Goal: Task Accomplishment & Management: Manage account settings

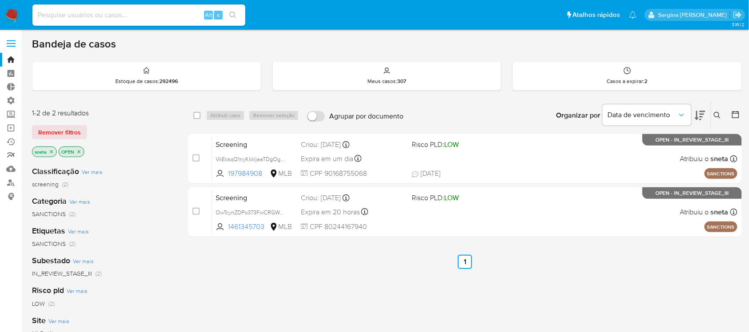
click at [9, 154] on link "relatórios" at bounding box center [53, 156] width 106 height 14
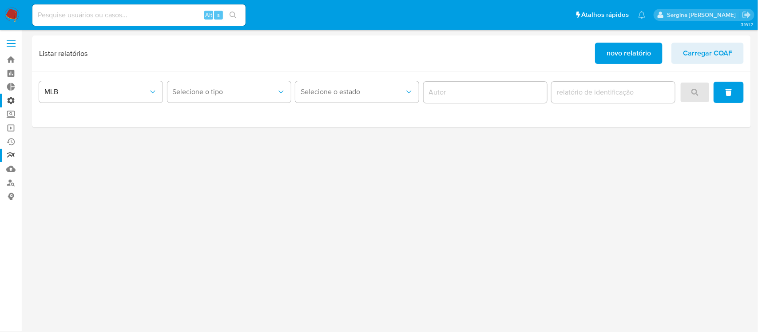
click at [5, 101] on label "Administração" at bounding box center [53, 101] width 106 height 14
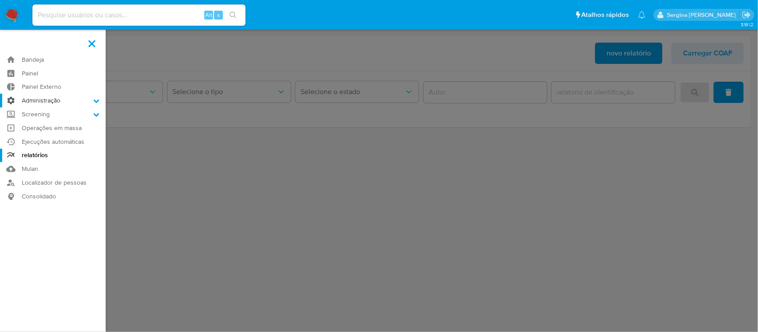
click at [0, 0] on input "Administração" at bounding box center [0, 0] width 0 height 0
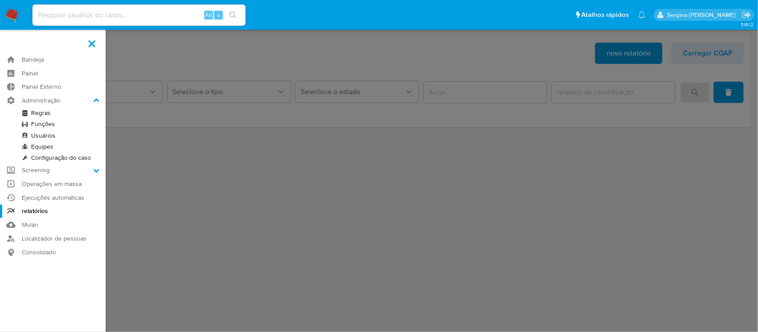
click at [43, 112] on link "Regras" at bounding box center [53, 112] width 106 height 11
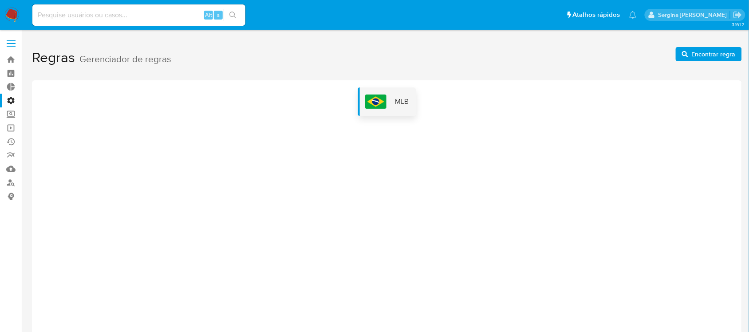
click at [396, 100] on span "MLB" at bounding box center [402, 102] width 14 height 10
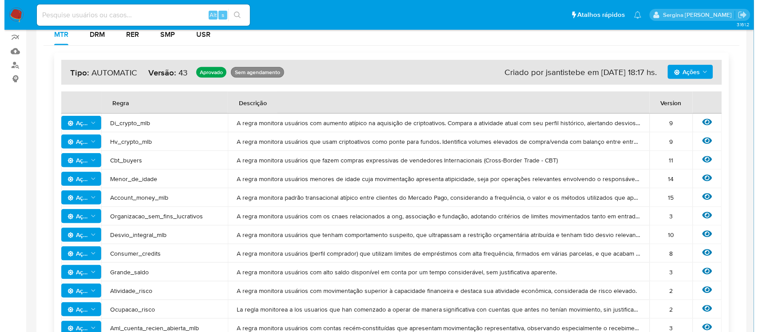
scroll to position [111, 0]
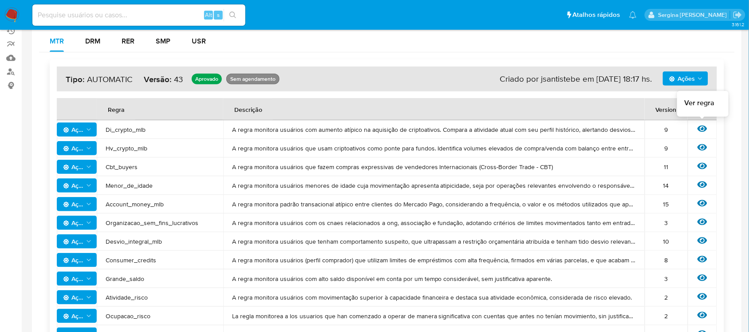
click at [704, 131] on icon at bounding box center [703, 129] width 10 height 7
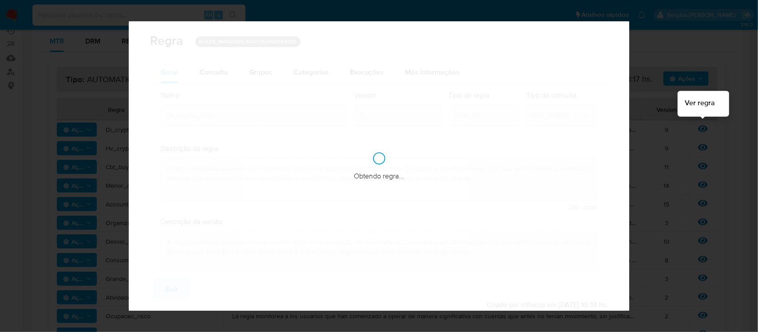
checkbox input "true"
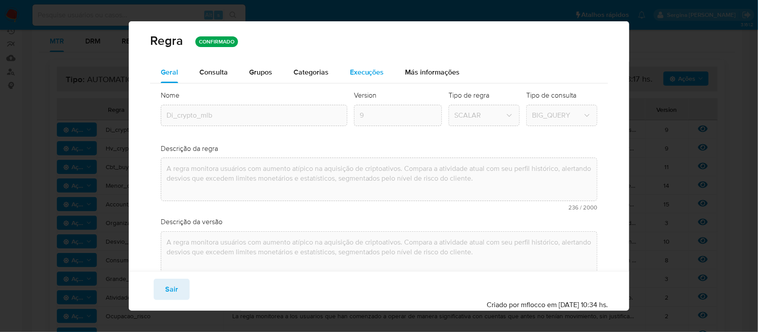
click at [365, 73] on span "Execuções" at bounding box center [367, 72] width 34 height 10
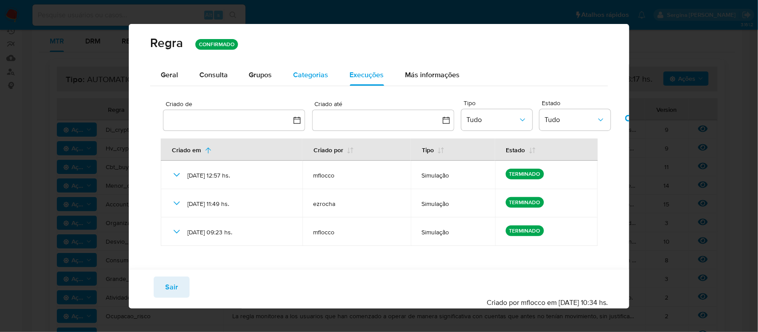
click at [320, 75] on span "Categorias" at bounding box center [310, 75] width 35 height 10
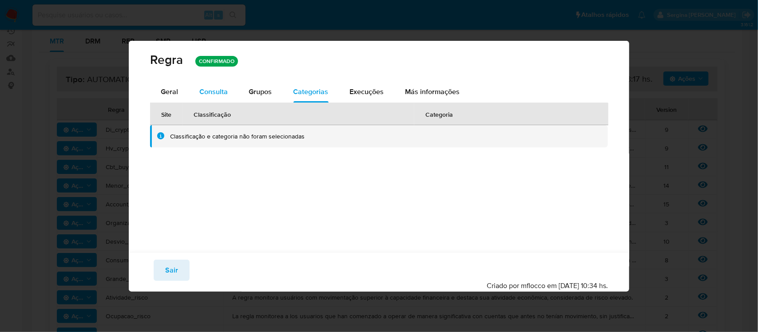
click at [219, 94] on span "Consulta" at bounding box center [213, 92] width 28 height 10
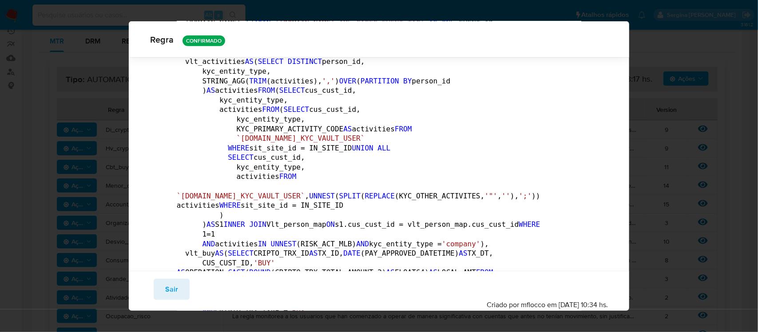
scroll to position [0, 0]
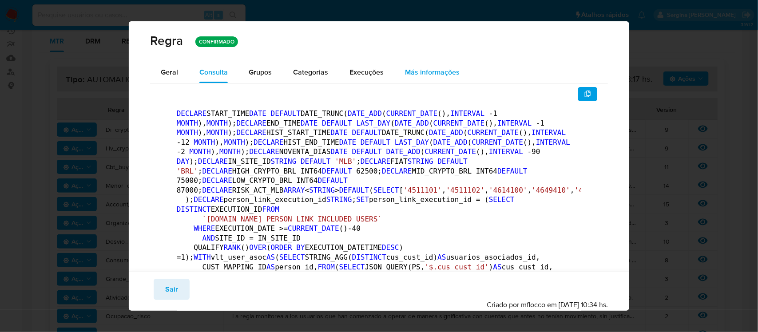
click at [433, 72] on span "Más informações" at bounding box center [432, 72] width 55 height 10
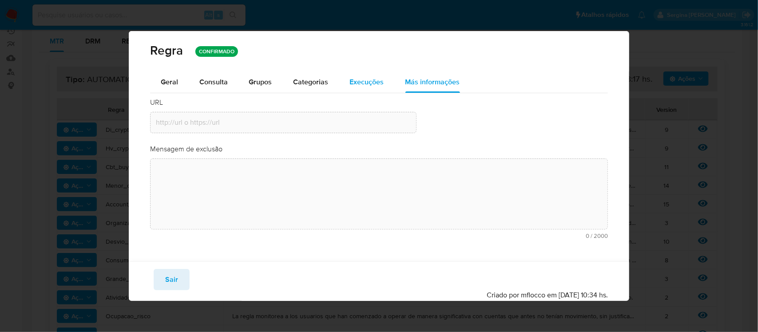
click at [372, 79] on span "Execuções" at bounding box center [367, 82] width 34 height 10
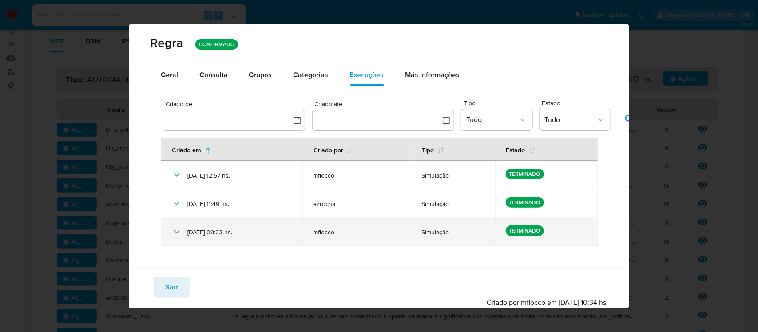
click at [174, 233] on icon at bounding box center [176, 231] width 11 height 11
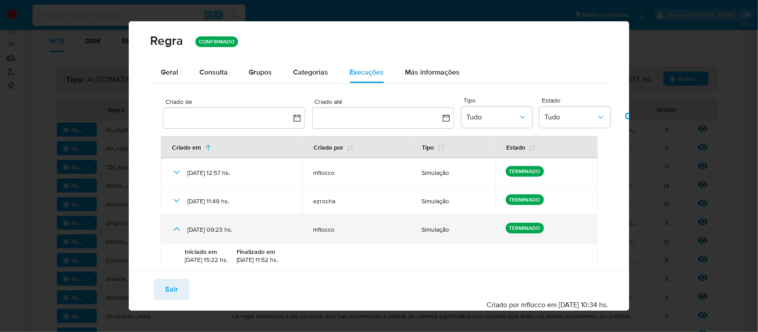
click at [174, 233] on icon at bounding box center [176, 229] width 11 height 11
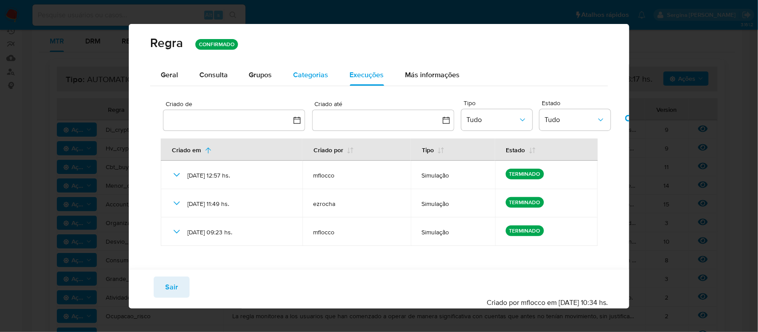
click at [304, 75] on span "Categorias" at bounding box center [310, 75] width 35 height 10
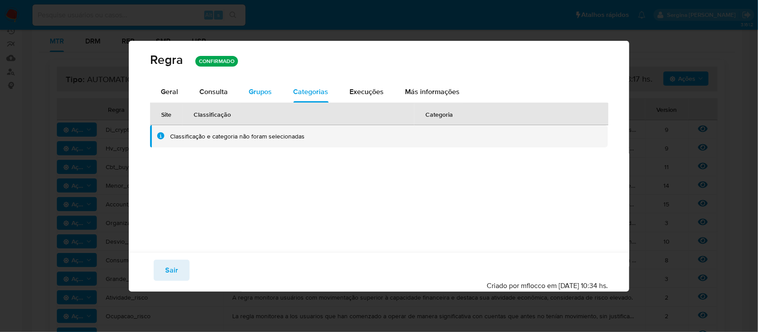
click at [271, 92] on span "Grupos" at bounding box center [260, 92] width 23 height 10
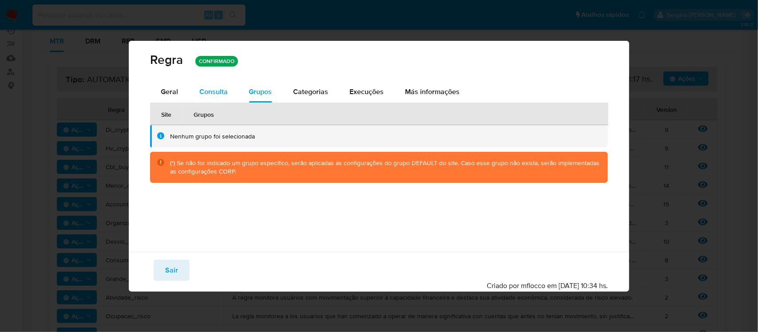
click at [216, 89] on span "Consulta" at bounding box center [213, 92] width 28 height 10
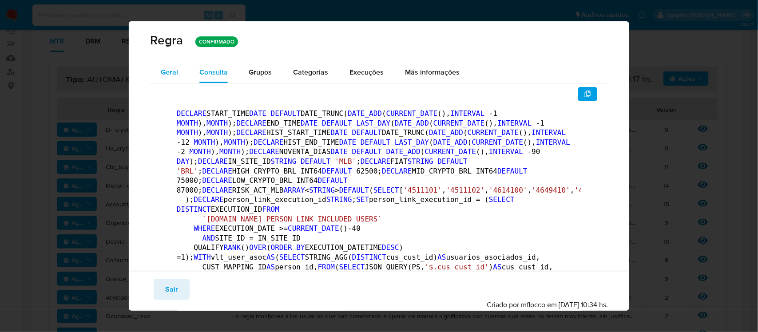
click at [176, 73] on span "Geral" at bounding box center [169, 72] width 17 height 10
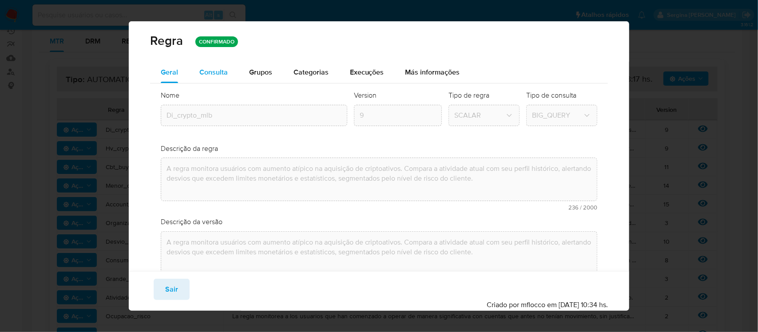
click at [220, 72] on span "Consulta" at bounding box center [213, 72] width 28 height 10
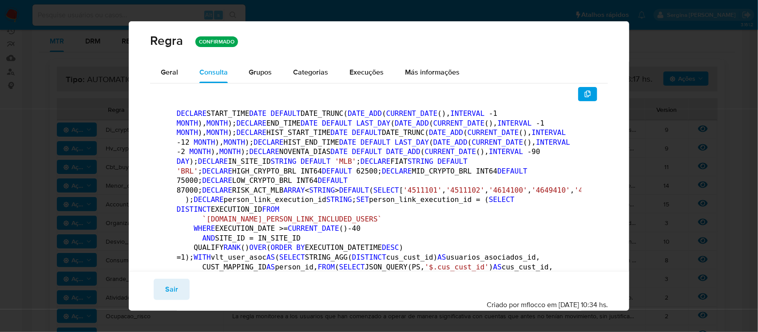
click at [569, 39] on div "Regra CONFIRMADO" at bounding box center [379, 40] width 458 height 17
click at [447, 9] on div "Regra CONFIRMADO Geral Consulta Parâmetros Evidências Grupos Categorias Execuçõ…" at bounding box center [379, 166] width 758 height 332
click at [174, 74] on span "Geral" at bounding box center [169, 72] width 17 height 10
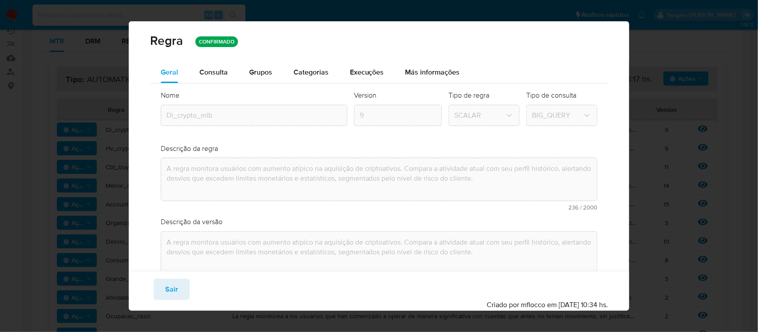
click at [520, 44] on div "Regra CONFIRMADO" at bounding box center [379, 40] width 458 height 17
click at [76, 41] on div "Regra CONFIRMADO Geral Consulta Parâmetros Evidências Grupos Categorias Execuçõ…" at bounding box center [379, 166] width 758 height 332
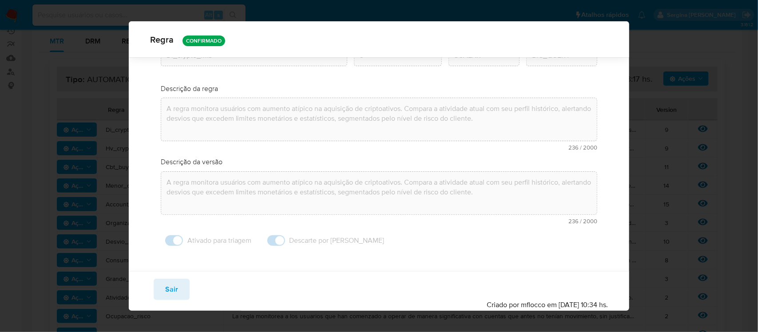
scroll to position [58, 0]
click at [33, 63] on div "Regra CONFIRMADO Geral Consulta Parâmetros Evidências Grupos Categorias Execuçõ…" at bounding box center [379, 166] width 758 height 332
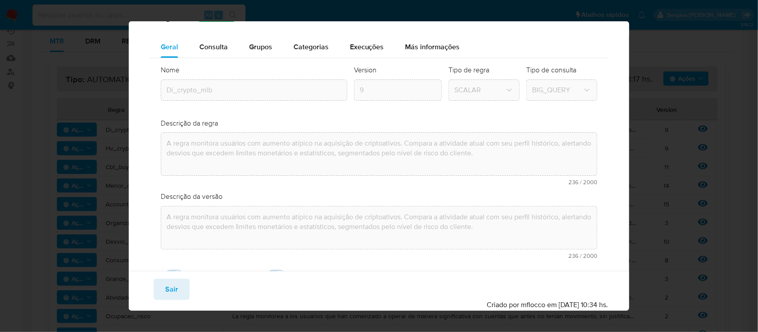
scroll to position [0, 0]
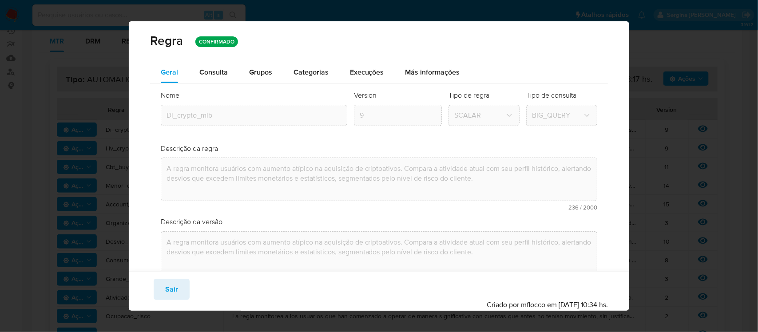
click at [284, 37] on div "Regra CONFIRMADO" at bounding box center [379, 40] width 458 height 17
click at [216, 71] on span "Consulta" at bounding box center [213, 72] width 28 height 10
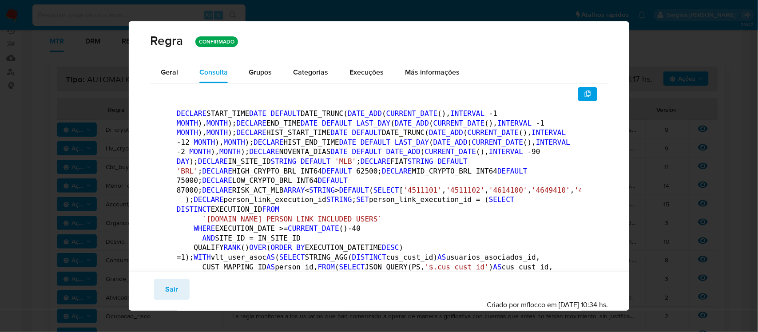
click at [25, 79] on div "Regra CONFIRMADO Geral Consulta Parâmetros Evidências Grupos Categorias Execuçõ…" at bounding box center [379, 166] width 758 height 332
drag, startPoint x: 541, startPoint y: 32, endPoint x: 283, endPoint y: 47, distance: 259.1
click at [283, 47] on div "Regra CONFIRMADO" at bounding box center [379, 40] width 458 height 17
click at [27, 98] on div "Regra CONFIRMADO Geral Consulta Parâmetros Evidências Grupos Categorias Execuçõ…" at bounding box center [379, 166] width 758 height 332
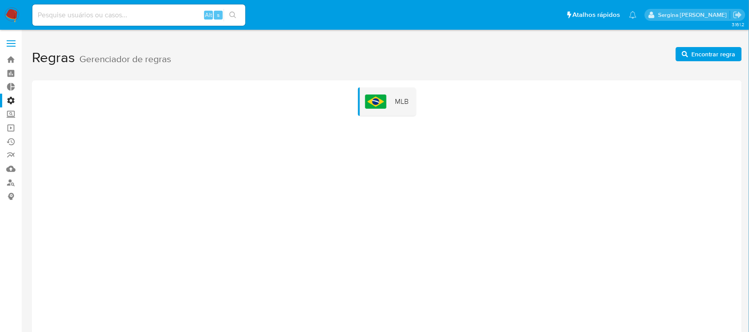
click at [15, 100] on label "Administração" at bounding box center [53, 101] width 106 height 14
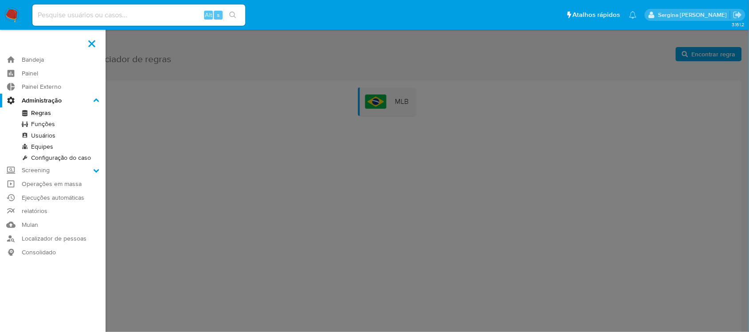
click at [0, 0] on input "Administração" at bounding box center [0, 0] width 0 height 0
click at [48, 113] on link "Regras" at bounding box center [53, 112] width 106 height 11
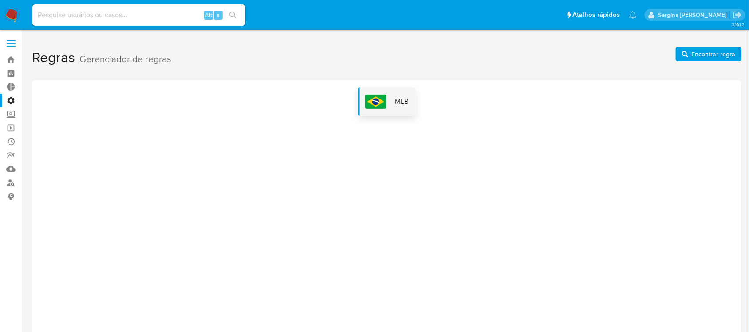
click at [400, 103] on span "MLB" at bounding box center [402, 102] width 14 height 10
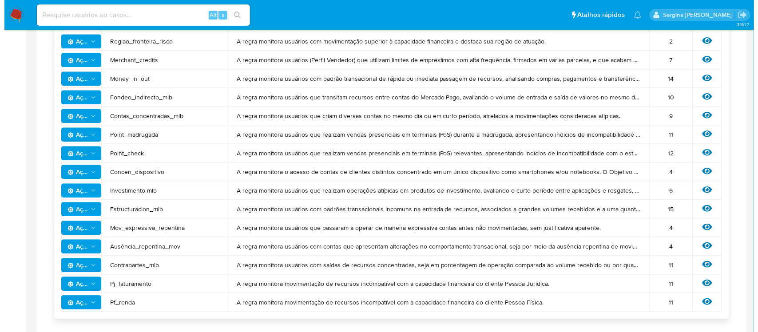
scroll to position [610, 0]
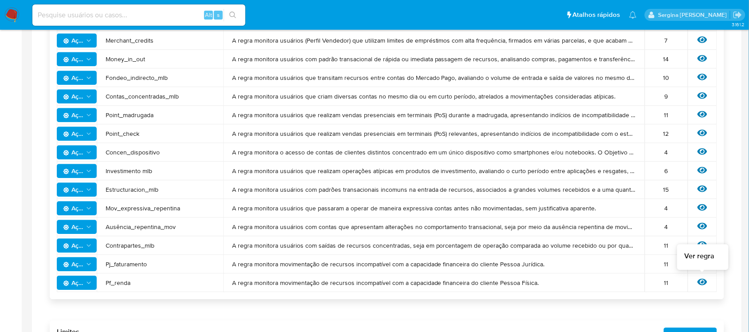
click at [704, 282] on icon at bounding box center [703, 282] width 10 height 7
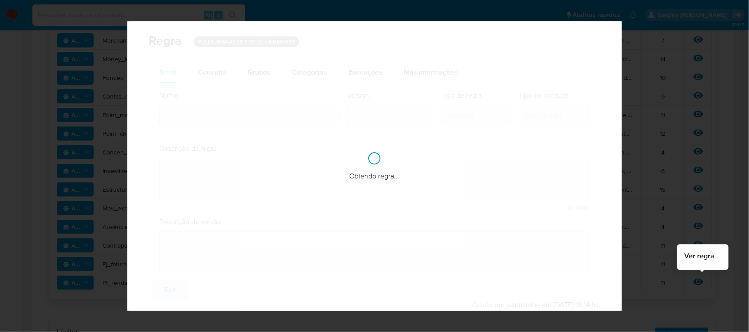
type input "Pf_renda"
type textarea "A regra monitora movimentação de recursos incompatível com a capacidade finance…"
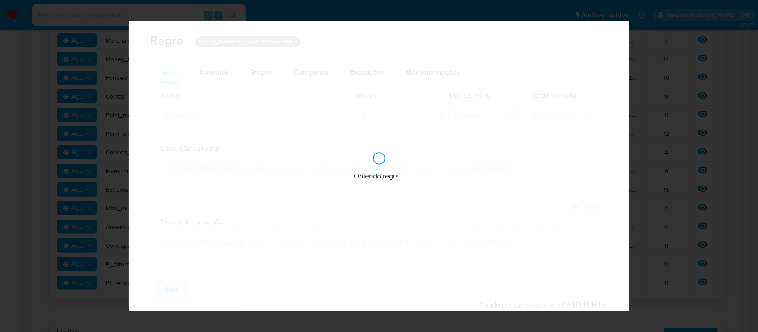
checkbox input "true"
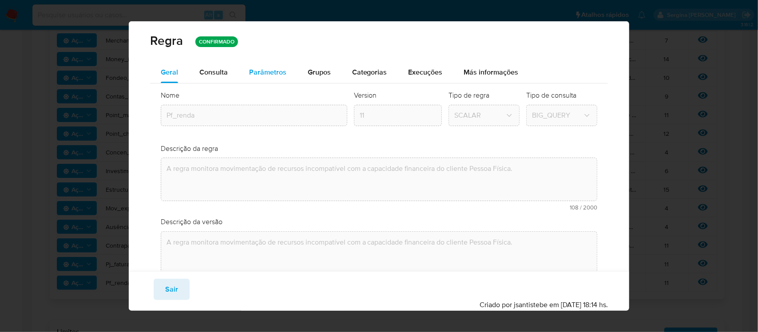
click at [274, 65] on div "Parâmetros" at bounding box center [267, 72] width 37 height 21
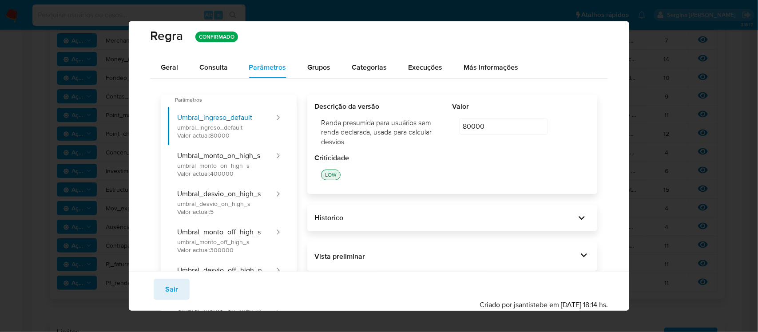
scroll to position [0, 0]
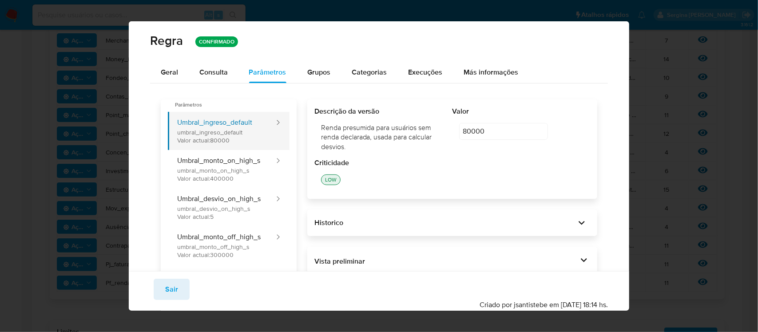
click at [231, 134] on button "Umbral_ingreso_default umbral_ingreso_default Valor actual: 80000" at bounding box center [221, 131] width 107 height 38
click at [268, 121] on button "Umbral_ingreso_default umbral_ingreso_default Valor actual: 80000" at bounding box center [221, 131] width 107 height 38
click at [214, 132] on button "Umbral_ingreso_default umbral_ingreso_default Valor actual: 80000" at bounding box center [221, 131] width 107 height 38
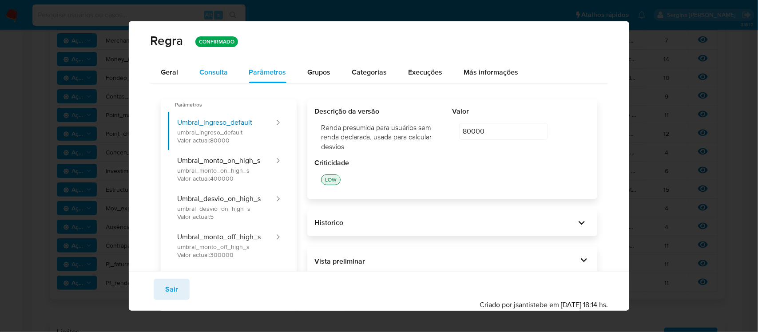
click at [225, 76] on span "Consulta" at bounding box center [213, 72] width 28 height 10
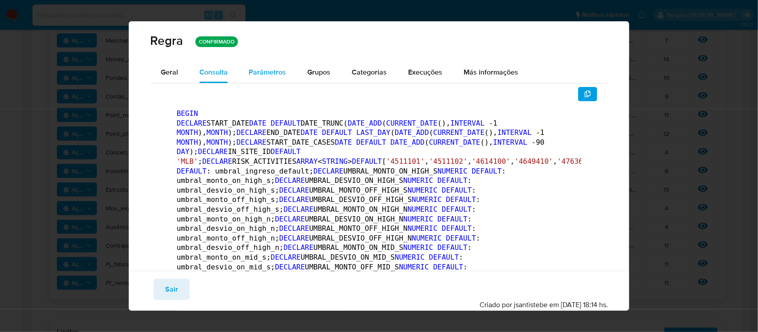
click at [254, 71] on span "Parâmetros" at bounding box center [267, 72] width 37 height 10
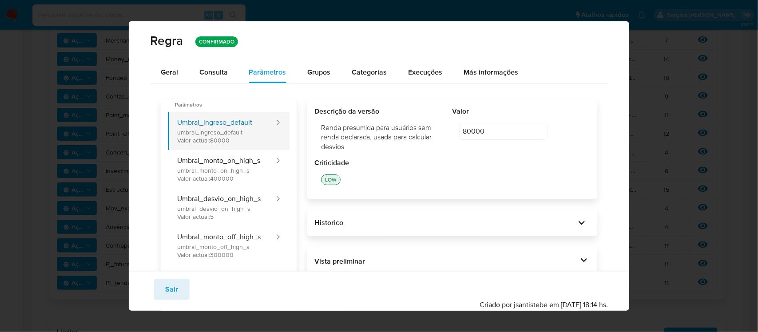
click at [217, 129] on button "Umbral_ingreso_default umbral_ingreso_default Valor actual: 80000" at bounding box center [221, 131] width 107 height 38
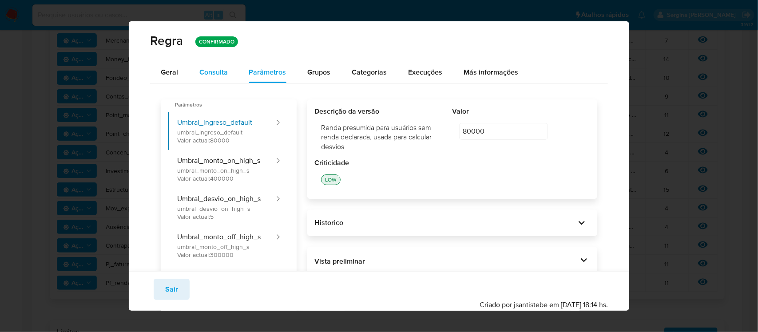
click at [212, 72] on span "Consulta" at bounding box center [213, 72] width 28 height 10
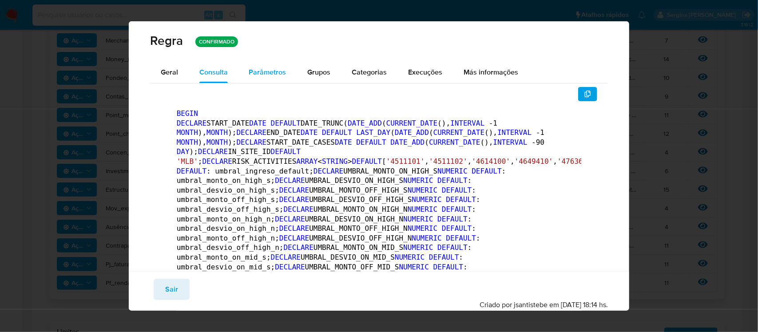
click at [256, 67] on span "Parâmetros" at bounding box center [267, 72] width 37 height 10
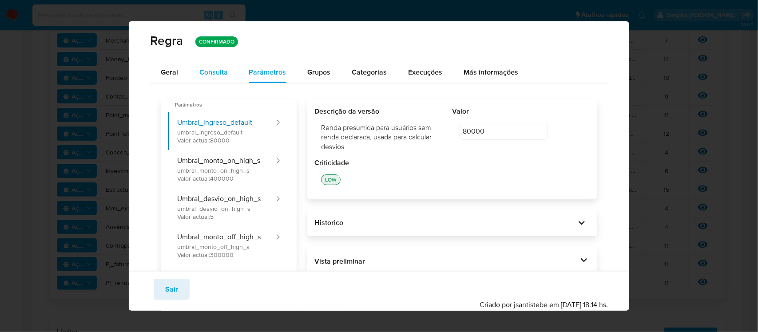
click at [202, 72] on span "Consulta" at bounding box center [213, 72] width 28 height 10
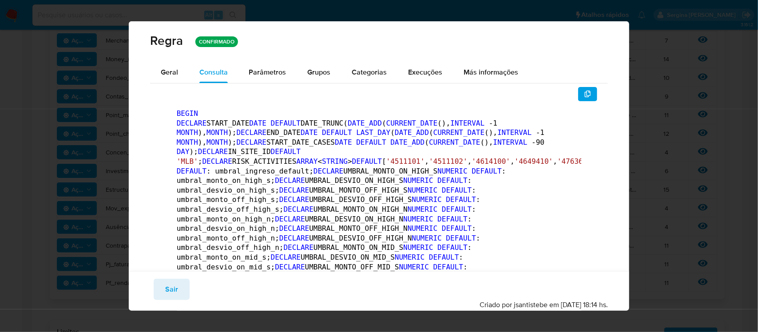
click at [307, 46] on div "Regra CONFIRMADO" at bounding box center [379, 40] width 458 height 17
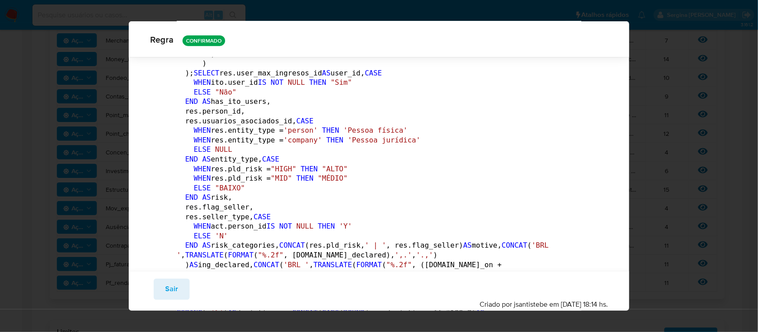
scroll to position [2104, 0]
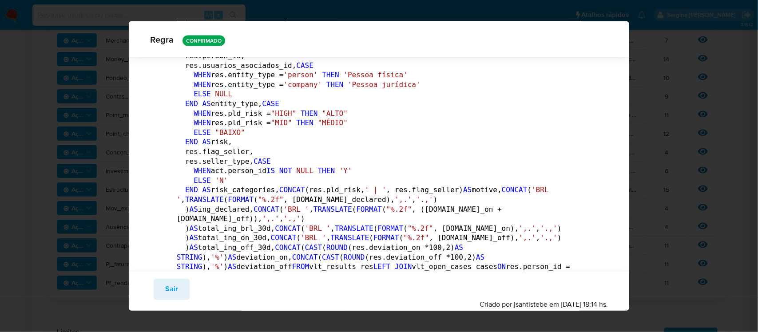
drag, startPoint x: 229, startPoint y: 189, endPoint x: 298, endPoint y: 193, distance: 69.8
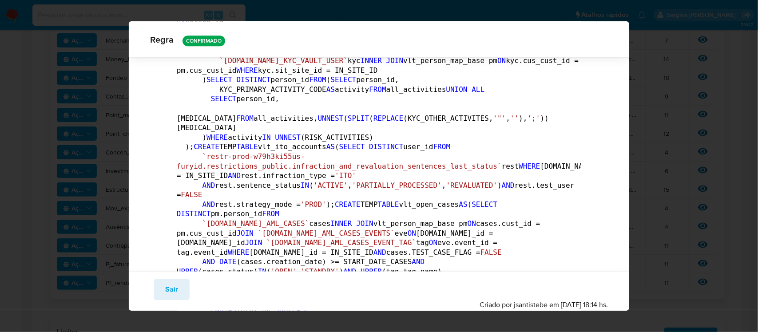
scroll to position [994, 0]
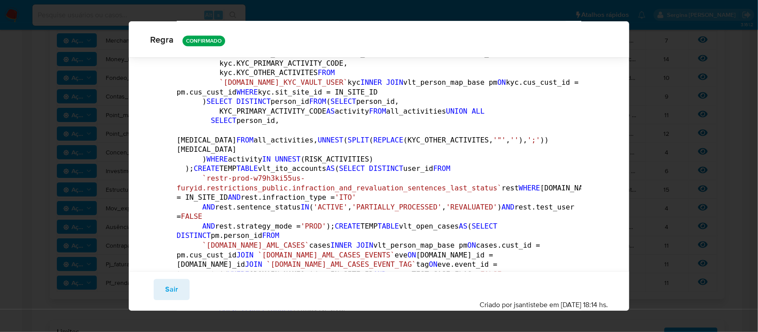
click at [385, 5] on div "Regra CONFIRMADO Geral Consulta Parâmetros Evidências Grupos Categorias Execuçõ…" at bounding box center [379, 166] width 758 height 332
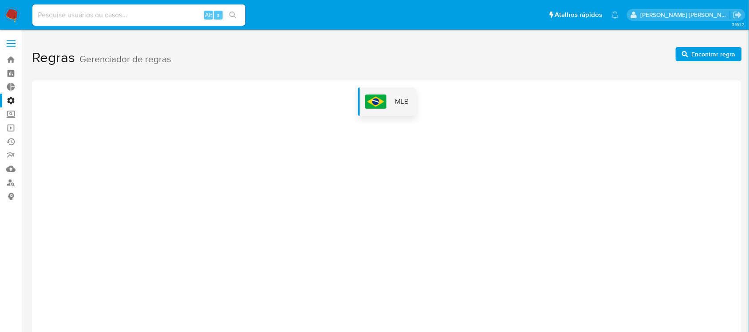
click at [367, 103] on img at bounding box center [375, 102] width 21 height 14
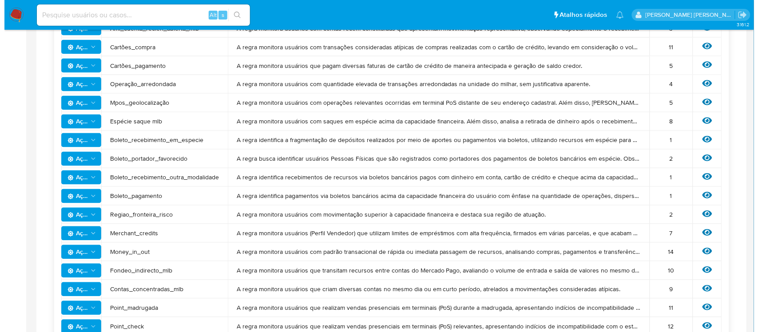
scroll to position [444, 0]
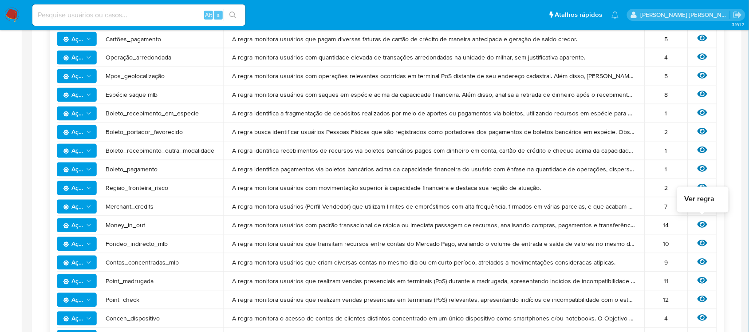
click at [703, 222] on icon at bounding box center [703, 225] width 10 height 10
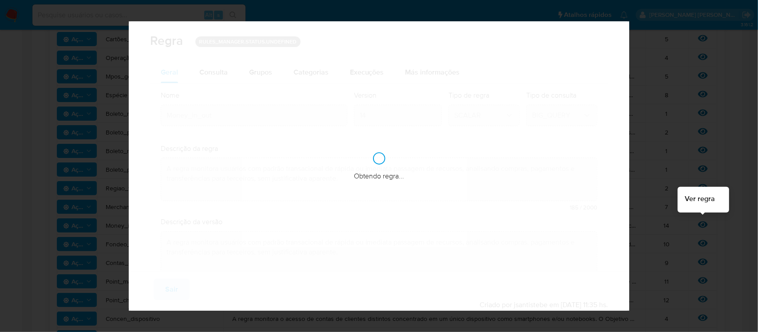
checkbox input "true"
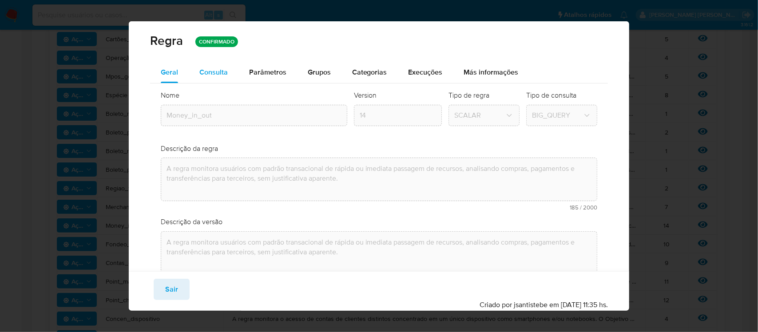
click at [212, 72] on span "Consulta" at bounding box center [213, 72] width 28 height 10
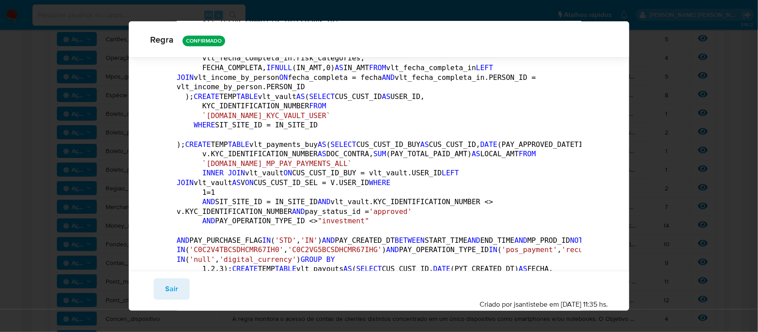
scroll to position [1105, 0]
drag, startPoint x: 172, startPoint y: 88, endPoint x: 186, endPoint y: 89, distance: 14.7
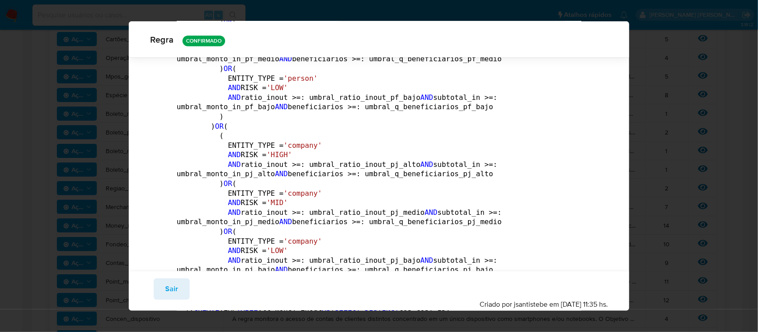
scroll to position [2603, 0]
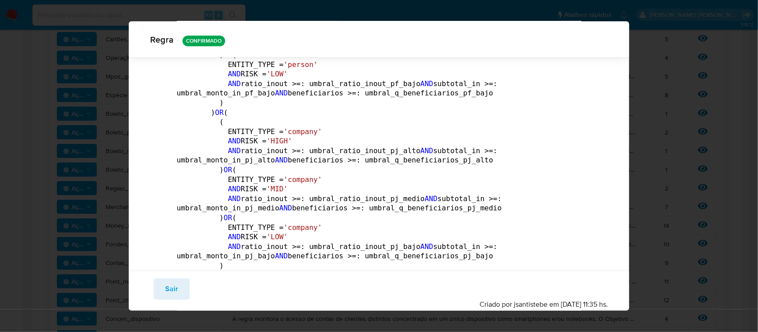
click at [10, 100] on div "Regra CONFIRMADO Geral Consulta Parâmetros Evidências Grupos Categorias Execuçõ…" at bounding box center [379, 166] width 758 height 332
click at [385, 8] on div "Regra CONFIRMADO Geral Consulta Parâmetros Evidências Grupos Categorias Execuçõ…" at bounding box center [379, 166] width 758 height 332
click at [0, 112] on div "Regra CONFIRMADO Geral Consulta Parâmetros Evidências Grupos Categorias Execuçõ…" at bounding box center [379, 166] width 758 height 332
click at [39, 108] on div "Regra CONFIRMADO Geral Consulta Parâmetros Evidências Grupos Categorias Execuçõ…" at bounding box center [379, 166] width 758 height 332
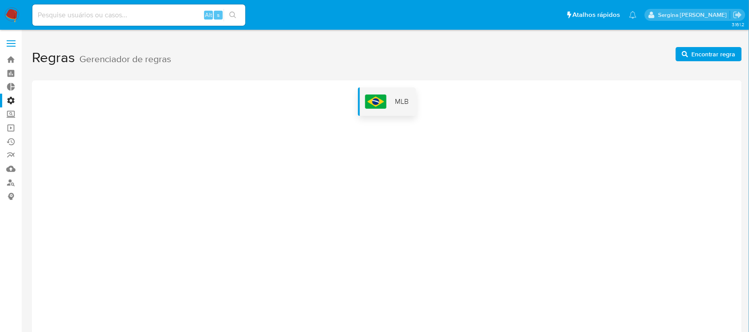
click at [383, 101] on img at bounding box center [375, 102] width 21 height 14
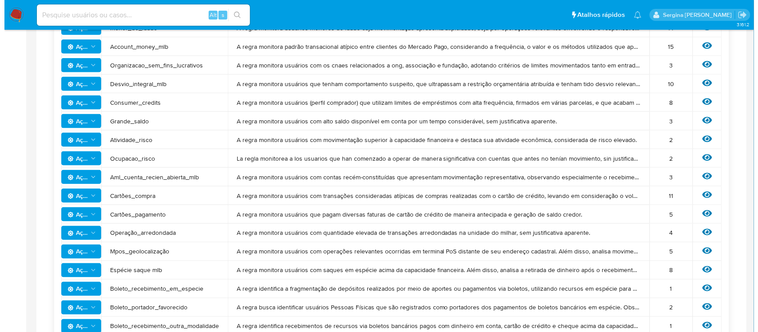
scroll to position [333, 0]
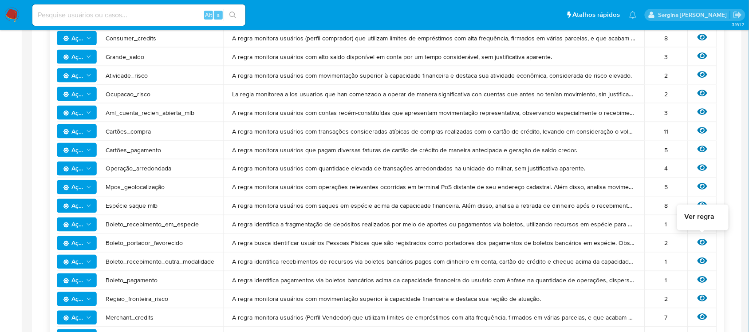
click at [704, 241] on icon at bounding box center [703, 242] width 10 height 10
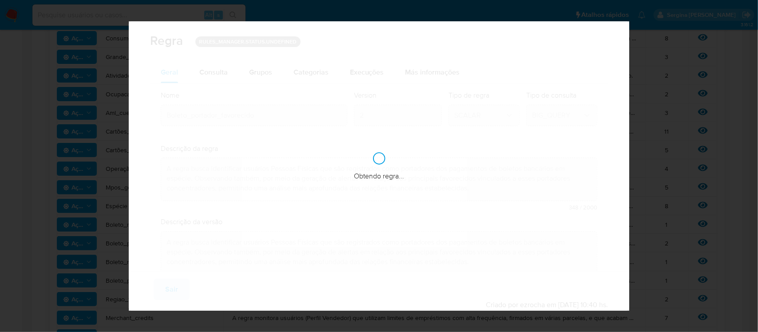
checkbox input "true"
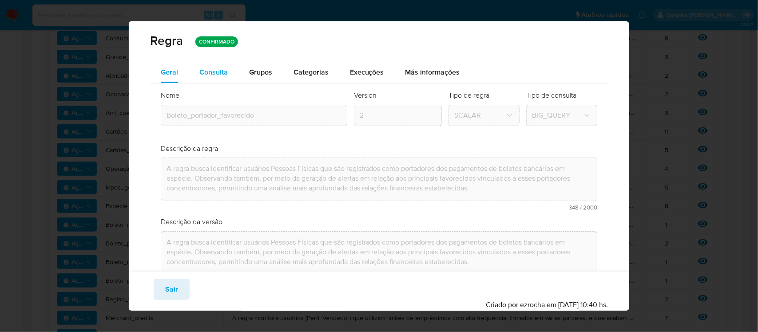
click at [218, 72] on span "Consulta" at bounding box center [213, 72] width 28 height 10
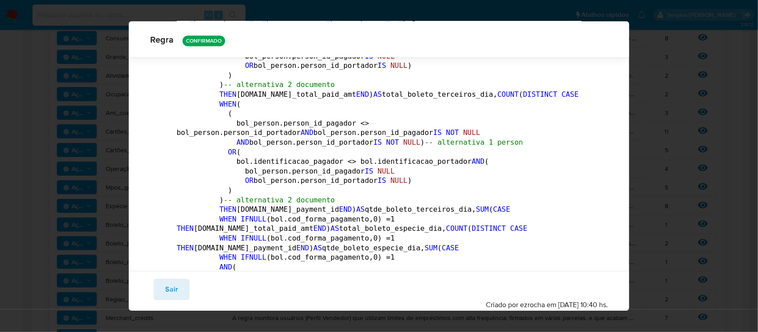
scroll to position [4267, 0]
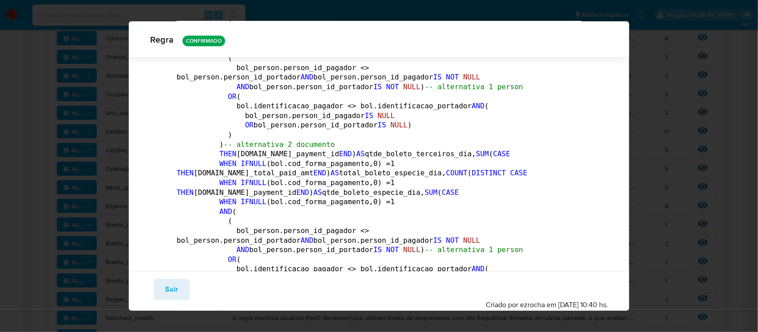
click at [287, 8] on div "Regra CONFIRMADO Geral Consulta Parâmetros Evidências Grupos Categorias Execuçõ…" at bounding box center [379, 166] width 758 height 332
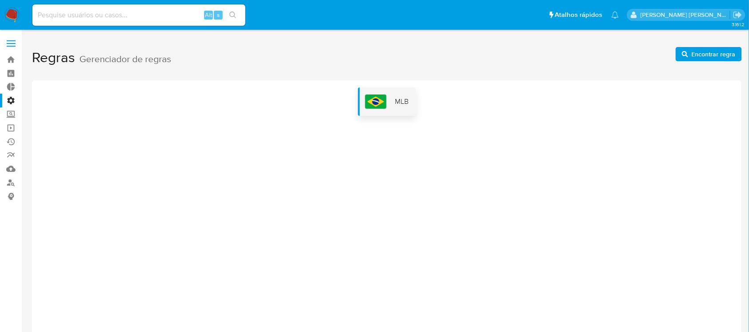
click at [396, 98] on span "MLB" at bounding box center [402, 102] width 14 height 10
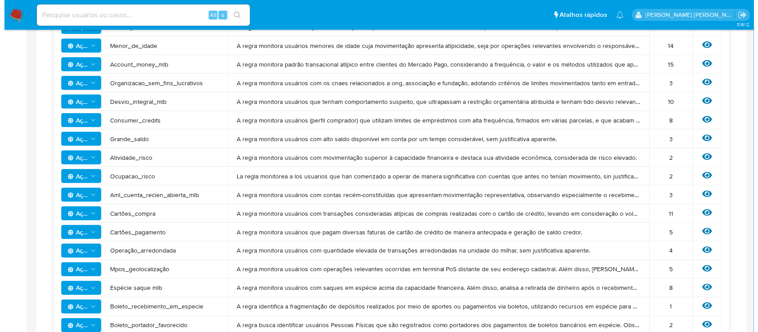
scroll to position [333, 0]
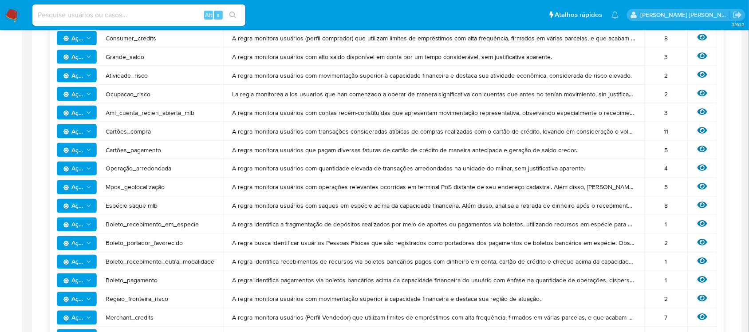
drag, startPoint x: 105, startPoint y: 223, endPoint x: 655, endPoint y: 227, distance: 550.3
click at [655, 227] on tr "Ações Boleto_recebimento_em_especie A regra identifica a fragmentação de depósi…" at bounding box center [387, 224] width 660 height 19
click at [702, 225] on icon at bounding box center [703, 224] width 10 height 7
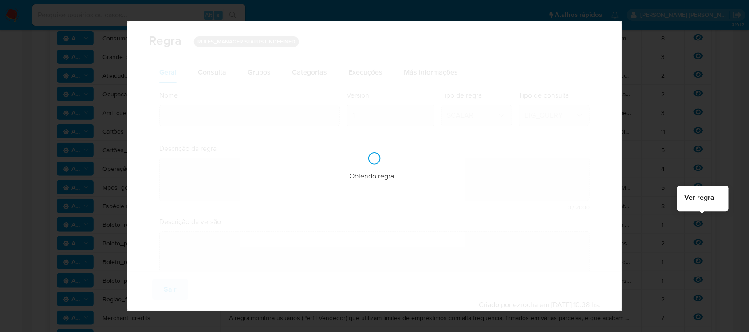
type input "Boleto_recebimento_em_especie"
type textarea "A regra identifica a fragmentação de depósitos realizados por meio de aportes o…"
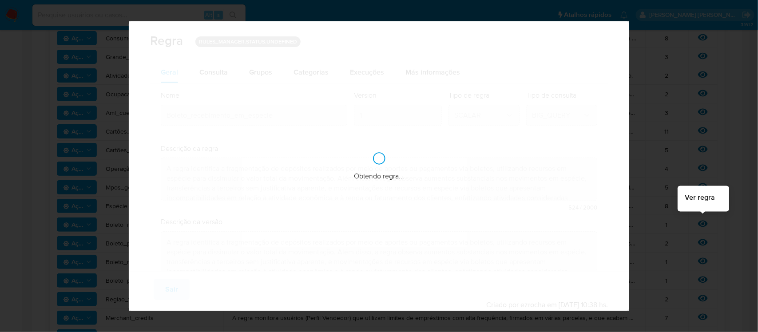
checkbox input "true"
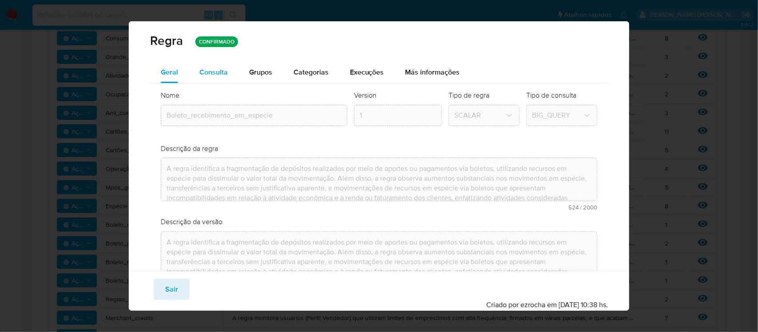
click at [208, 71] on span "Consulta" at bounding box center [213, 72] width 28 height 10
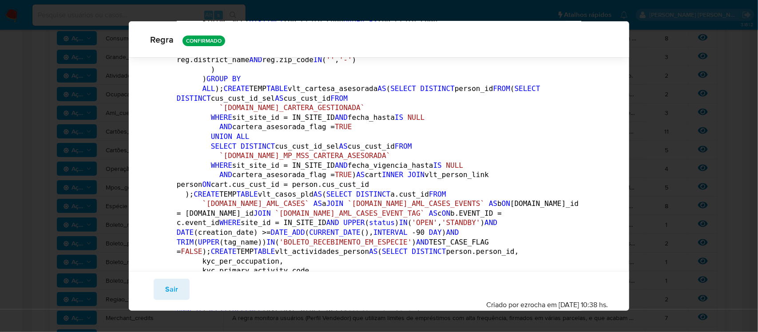
scroll to position [1549, 0]
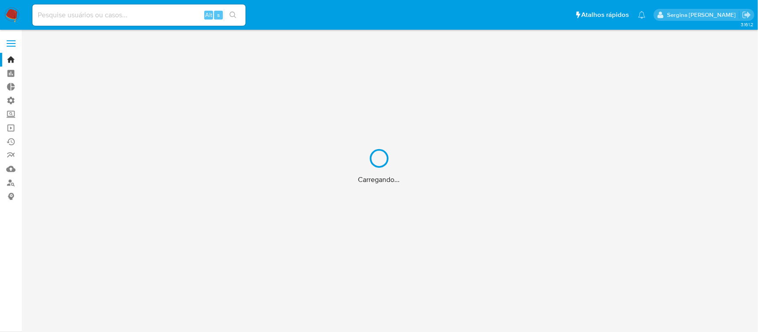
click at [12, 127] on div "Carregando..." at bounding box center [379, 166] width 758 height 332
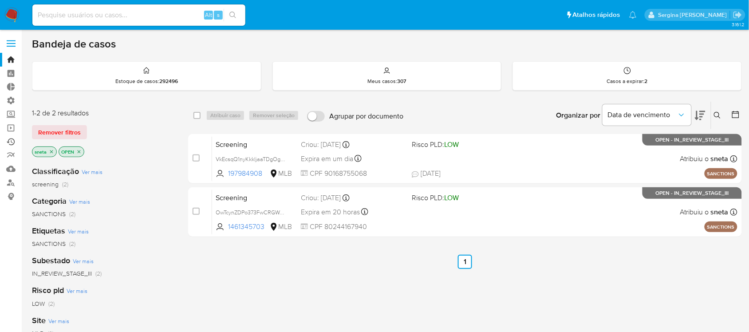
click at [10, 136] on link "Ejecuções automáticas" at bounding box center [53, 142] width 106 height 14
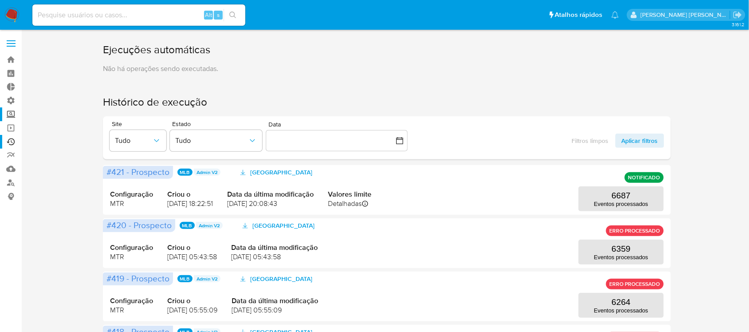
click at [10, 113] on label "Screening" at bounding box center [53, 114] width 106 height 14
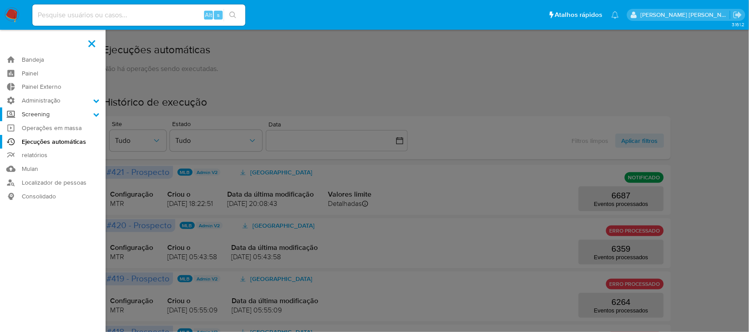
click at [0, 0] on input "Screening" at bounding box center [0, 0] width 0 height 0
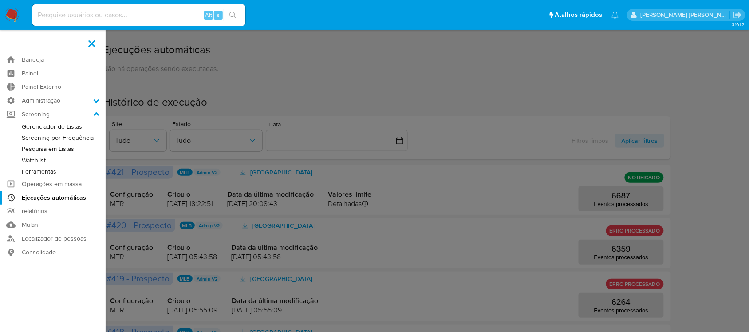
click at [91, 45] on label at bounding box center [92, 43] width 22 height 19
click at [0, 0] on input "checkbox" at bounding box center [0, 0] width 0 height 0
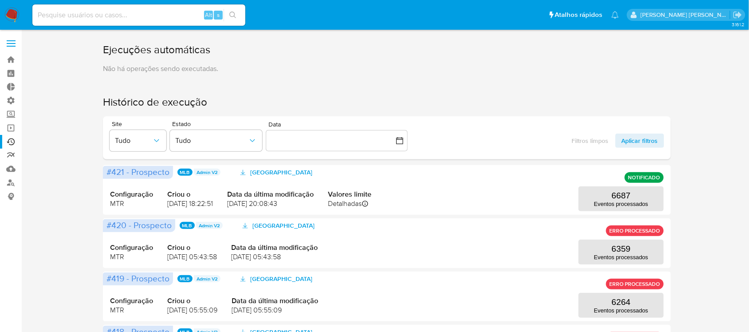
click at [12, 153] on link "relatórios" at bounding box center [53, 156] width 106 height 14
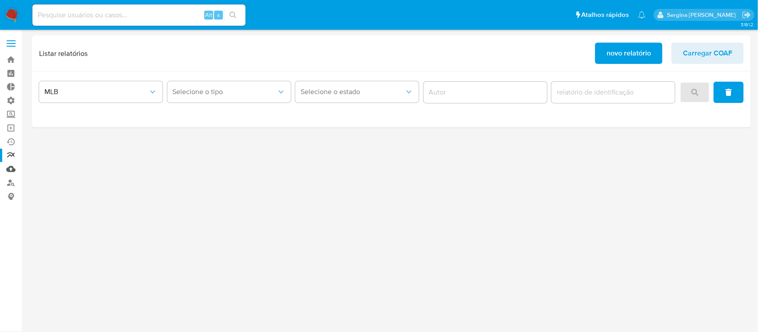
click at [12, 167] on link "Mulan" at bounding box center [53, 169] width 106 height 14
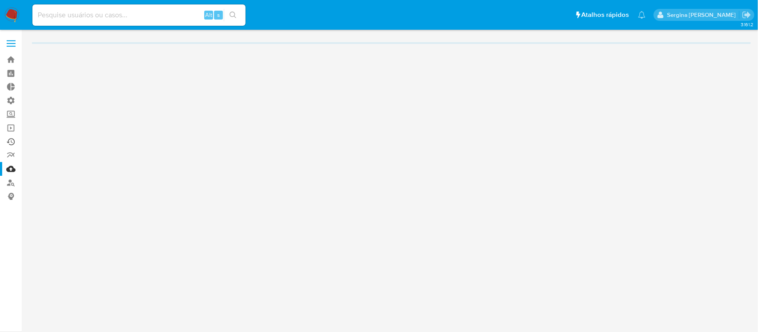
click at [8, 140] on link "Ejecuções automáticas" at bounding box center [53, 142] width 106 height 14
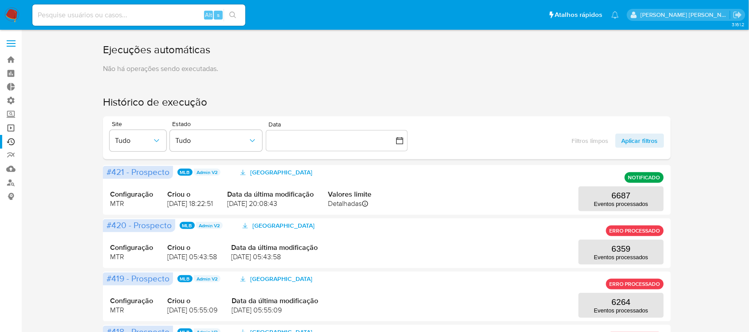
click at [10, 128] on link "Operações em massa" at bounding box center [53, 128] width 106 height 14
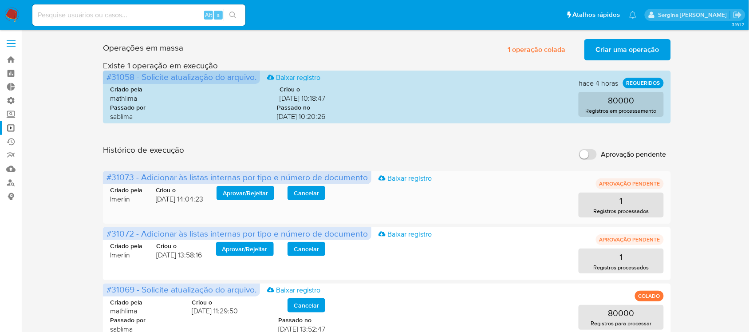
click at [246, 201] on div "Criado pela lmerlin Criou o 01/10/2025 14:04:23 Aprovar / Rejeitar Cancelar" at bounding box center [217, 195] width 215 height 18
click at [247, 191] on span "Aprovar / Rejeitar" at bounding box center [245, 193] width 45 height 12
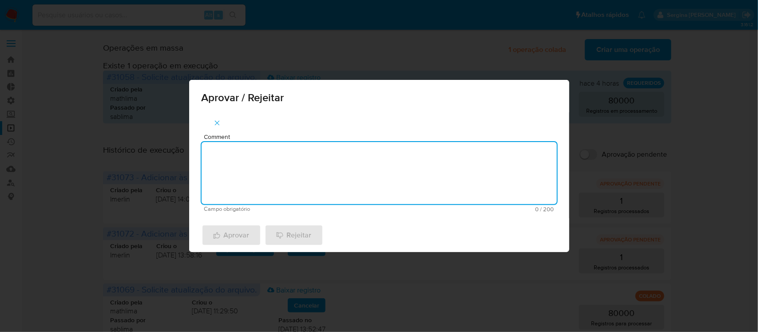
click at [354, 172] on textarea "Comment" at bounding box center [378, 173] width 355 height 62
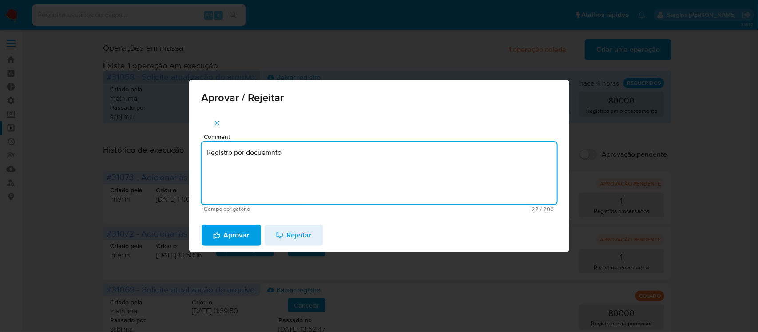
drag, startPoint x: 349, startPoint y: 167, endPoint x: 0, endPoint y: 163, distance: 348.4
click at [0, 163] on div "Aprovar / Rejeitar Comment Registro por docuemnto Campo obrigatório 22 / 200 17…" at bounding box center [379, 166] width 758 height 332
type textarea "Registro por docuemnto"
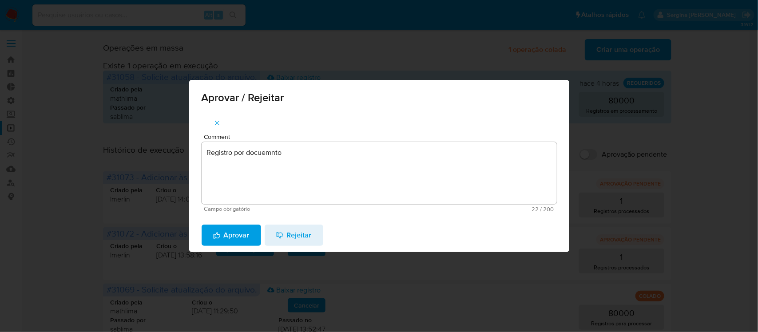
click at [225, 232] on span "Aprovar" at bounding box center [231, 235] width 36 height 20
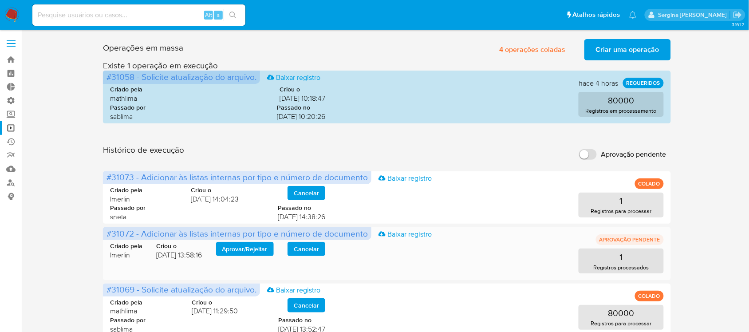
click at [250, 252] on span "Aprovar / Rejeitar" at bounding box center [244, 249] width 45 height 12
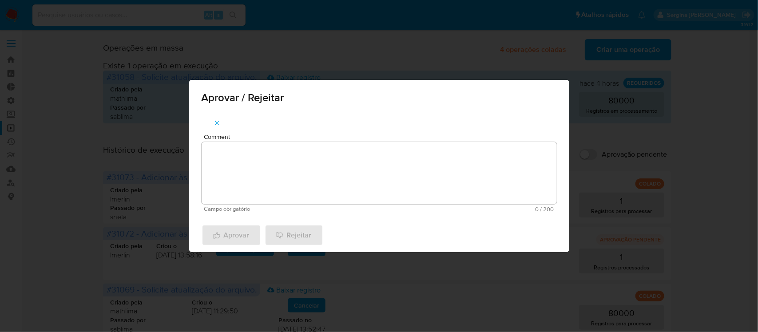
drag, startPoint x: 257, startPoint y: 197, endPoint x: 256, endPoint y: 182, distance: 15.6
click at [257, 192] on textarea "Comment" at bounding box center [378, 173] width 355 height 62
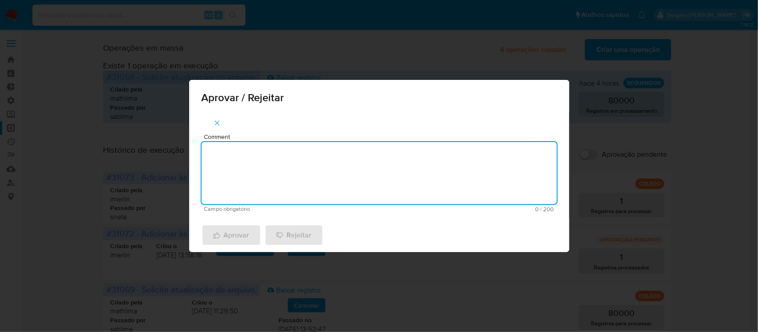
click at [256, 182] on textarea "Comment" at bounding box center [378, 173] width 355 height 62
paste textarea "Registro por docuemnto"
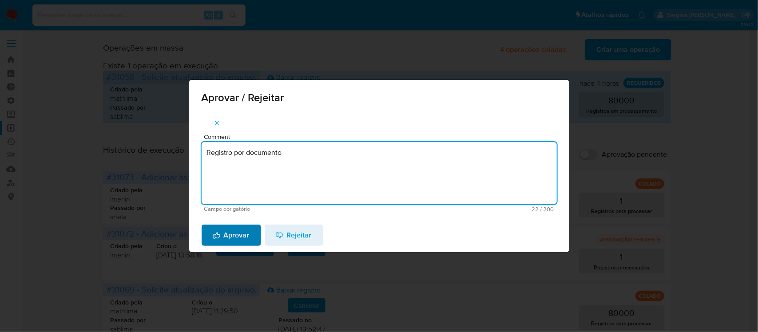
type textarea "Registro por documento"
click at [231, 233] on span "Aprovar" at bounding box center [231, 235] width 36 height 20
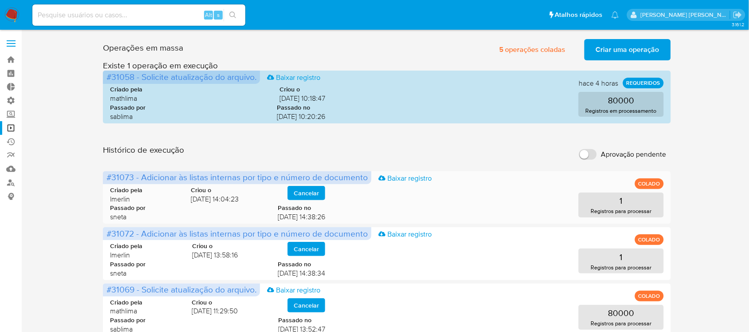
click at [309, 192] on span "Cancelar" at bounding box center [306, 193] width 25 height 12
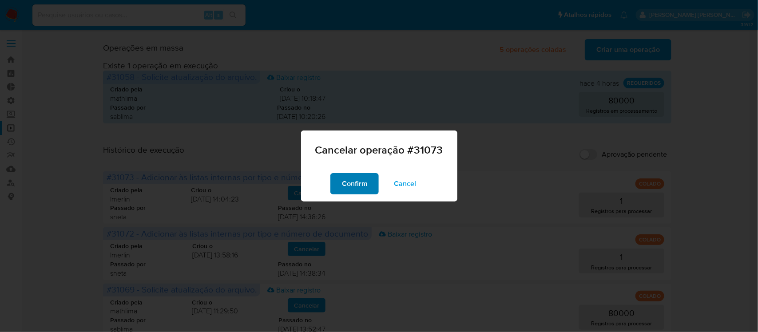
click at [358, 185] on span "Confirm" at bounding box center [354, 184] width 25 height 20
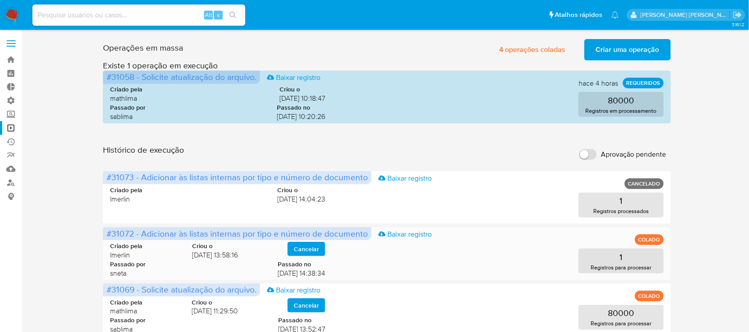
click at [305, 249] on span "Cancelar" at bounding box center [306, 249] width 25 height 12
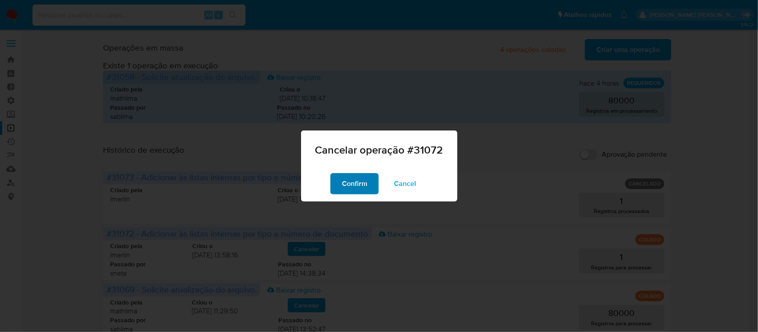
click at [340, 174] on button "Confirm" at bounding box center [354, 183] width 48 height 21
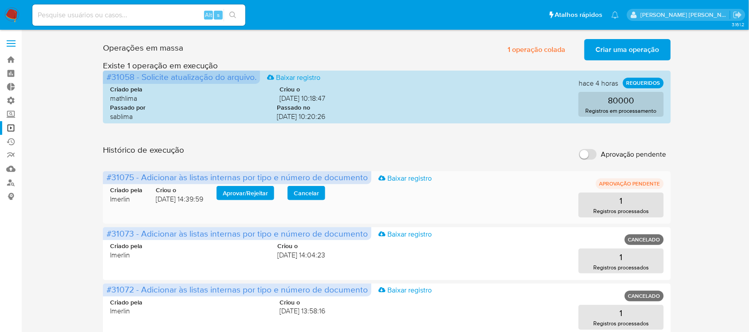
click at [247, 194] on span "Aprovar / Rejeitar" at bounding box center [245, 193] width 45 height 12
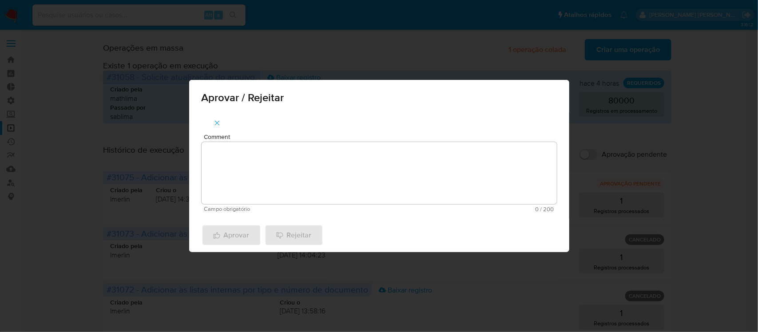
click at [290, 166] on textarea "Comment" at bounding box center [378, 173] width 355 height 62
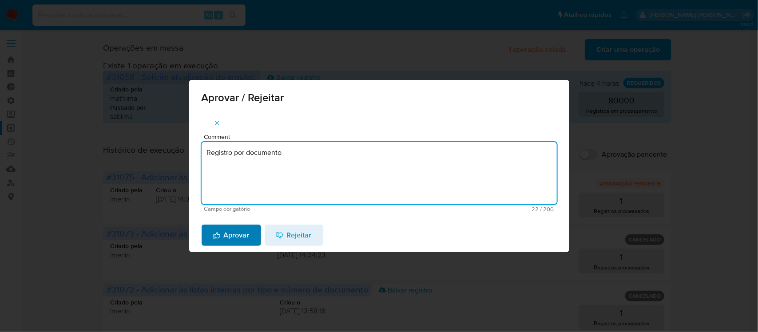
type textarea "Registro por documento"
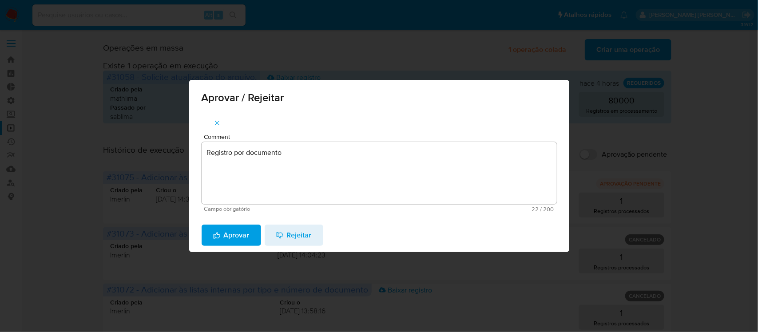
click at [234, 238] on span "Aprovar" at bounding box center [231, 235] width 36 height 20
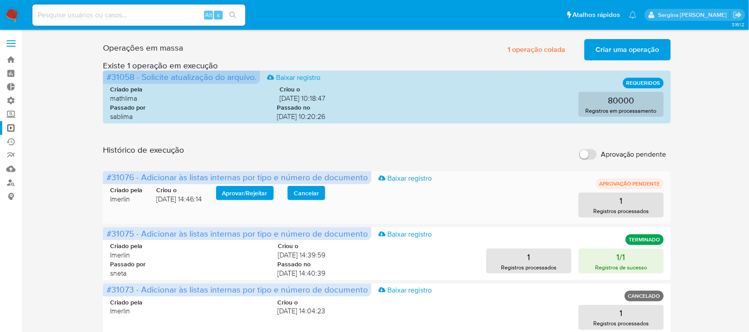
click at [245, 201] on div "Criado pela lmerlin Criou o [DATE] 14:46:14 Aprovar / Rejeitar Cancelar" at bounding box center [217, 195] width 215 height 18
click at [245, 196] on span "Aprovar / Rejeitar" at bounding box center [244, 193] width 45 height 12
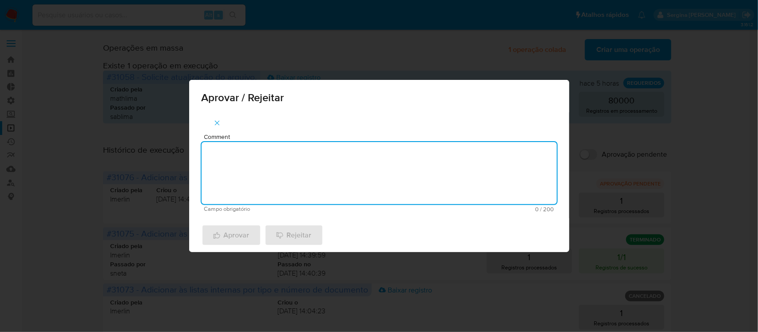
click at [259, 185] on textarea "Comment" at bounding box center [378, 173] width 355 height 62
type textarea "m"
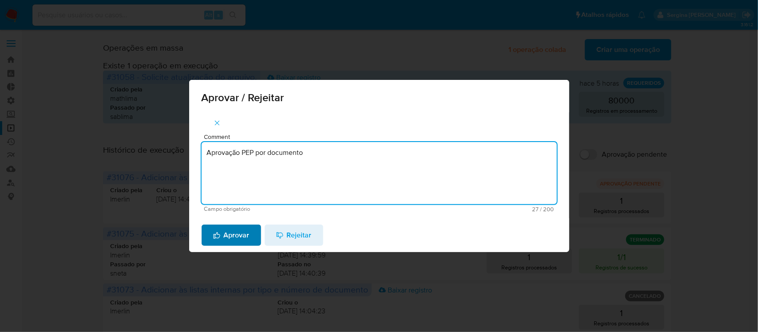
type textarea "Aprovação PEP por documento"
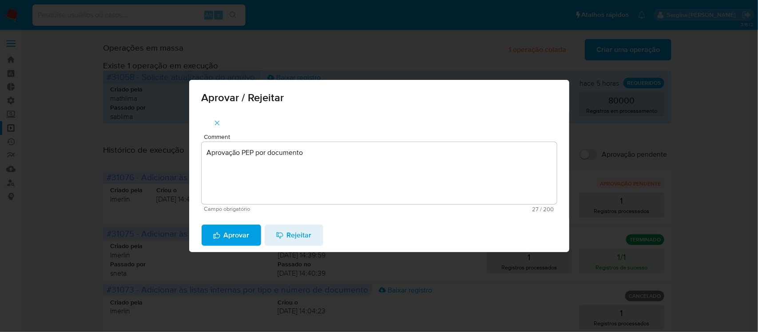
click at [247, 231] on span "Aprovar" at bounding box center [231, 235] width 36 height 20
